Goal: Task Accomplishment & Management: Manage account settings

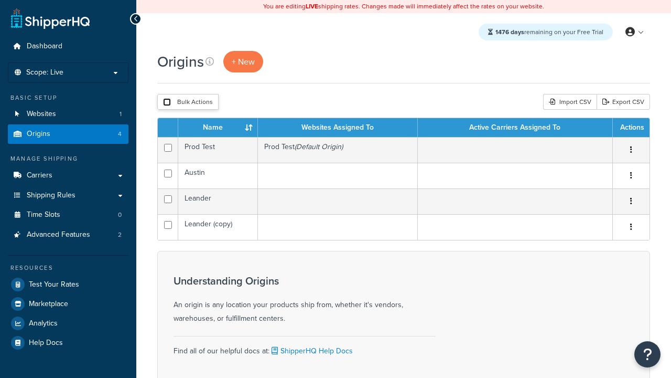
click at [167, 102] on input "checkbox" at bounding box center [167, 102] width 8 height 8
checkbox input "true"
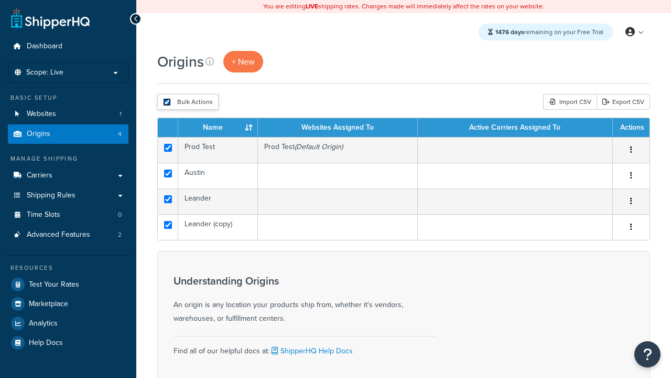
checkbox input "true"
click at [0, 0] on button "Delete" at bounding box center [0, 0] width 0 height 0
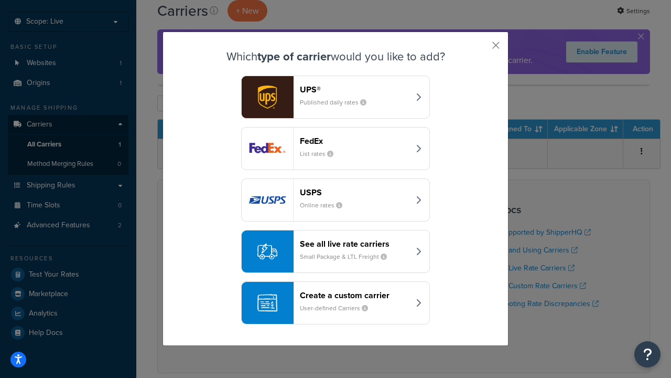
click at [336, 148] on div "FedEx List rates" at bounding box center [355, 148] width 110 height 25
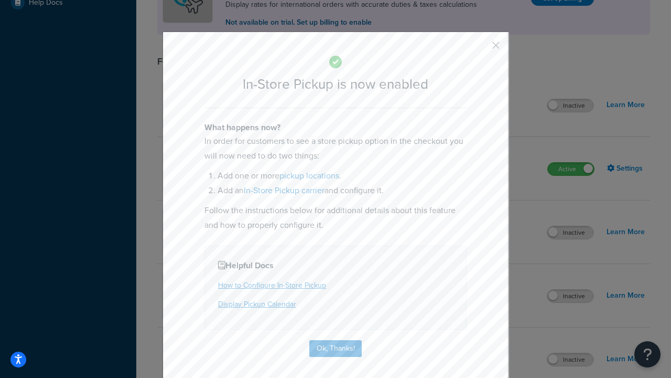
click at [480, 49] on button "button" at bounding box center [480, 49] width 3 height 3
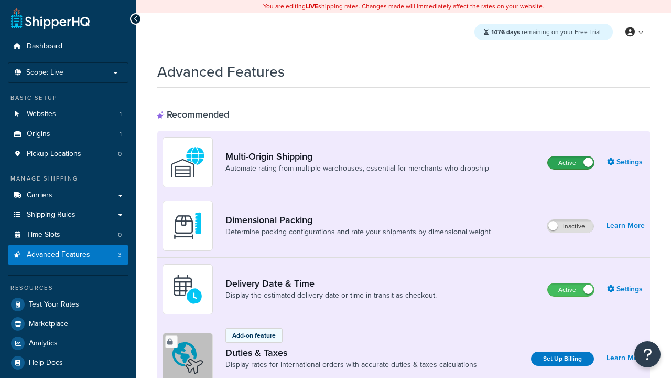
click at [571, 163] on label "Active" at bounding box center [571, 162] width 46 height 13
